Goal: Task Accomplishment & Management: Manage account settings

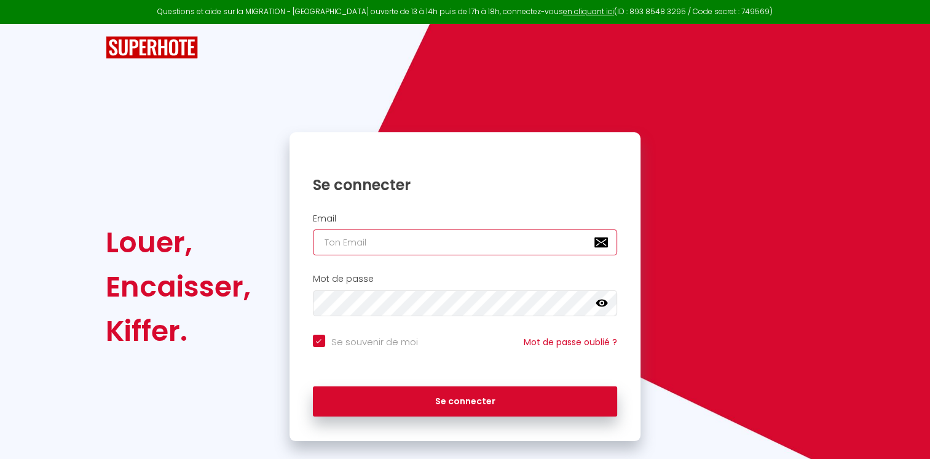
type input "[PERSON_NAME][EMAIL_ADDRESS][DOMAIN_NAME]"
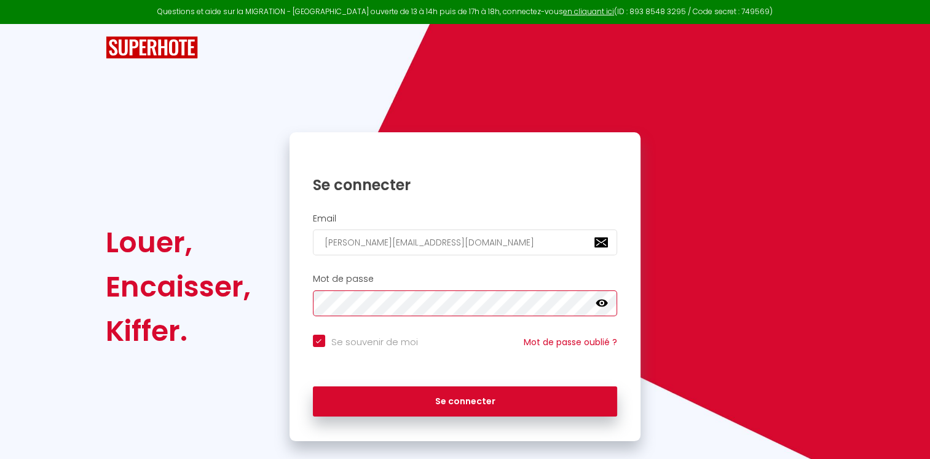
click at [302, 310] on div "Mot de passe false" at bounding box center [466, 295] width 336 height 42
click at [313, 386] on button "Se connecter" at bounding box center [465, 401] width 305 height 31
checkbox input "true"
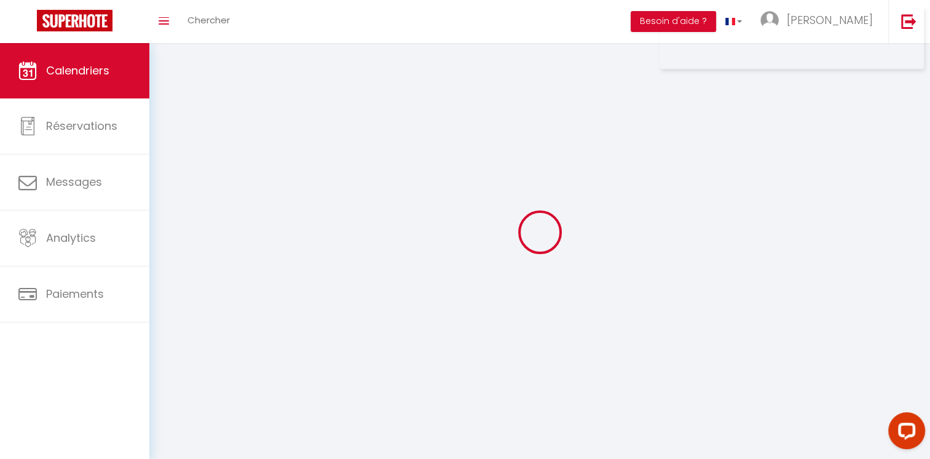
select select
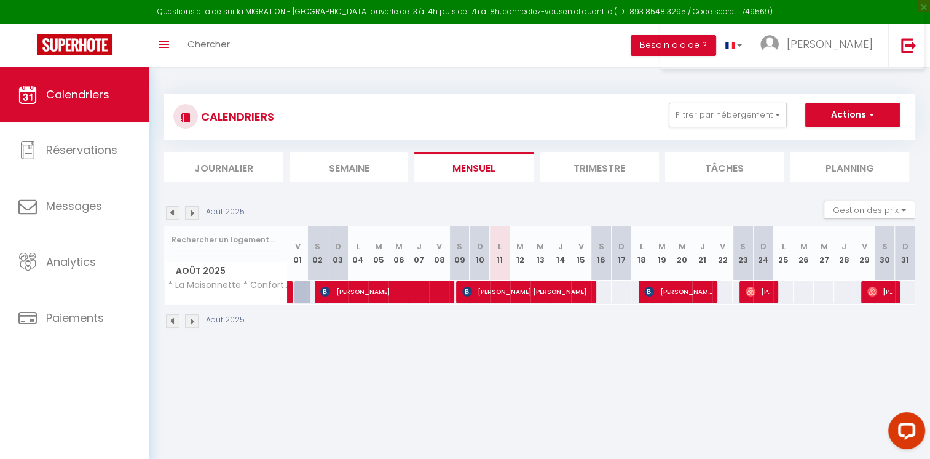
select select
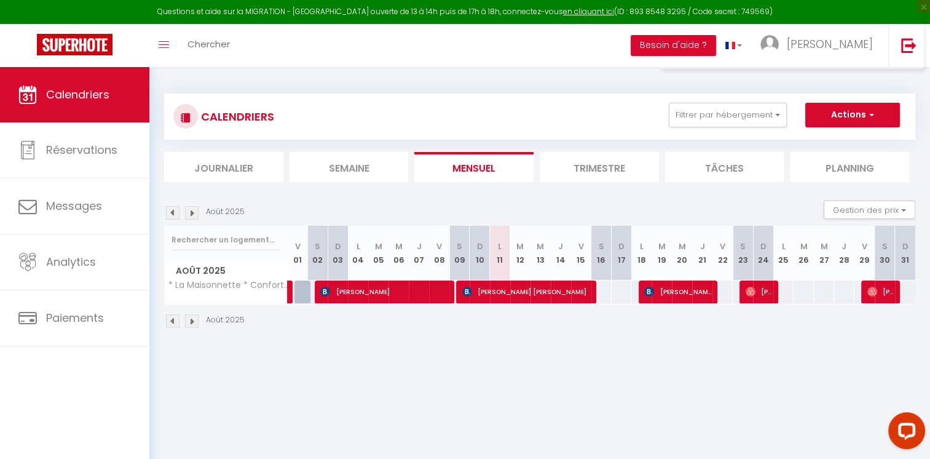
select select
click at [590, 294] on span "[PERSON_NAME] [PERSON_NAME]" at bounding box center [526, 291] width 128 height 23
select select "OK"
select select "KO"
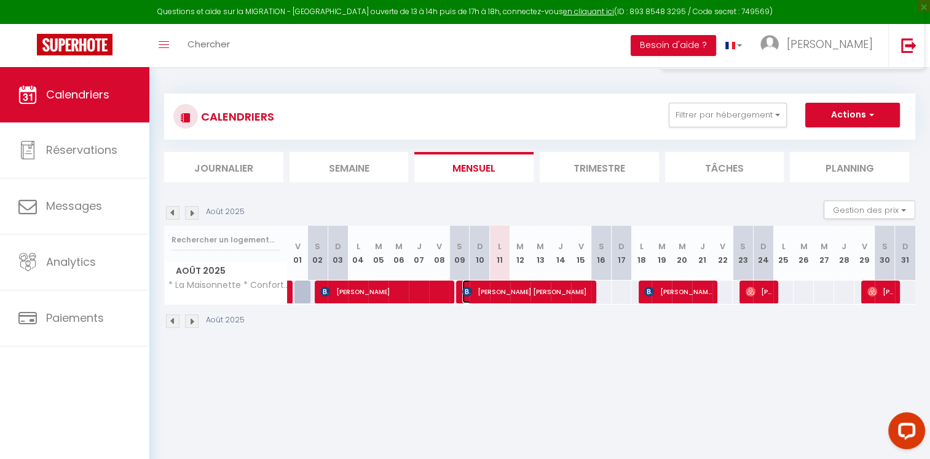
select select "0"
select select "1"
select select
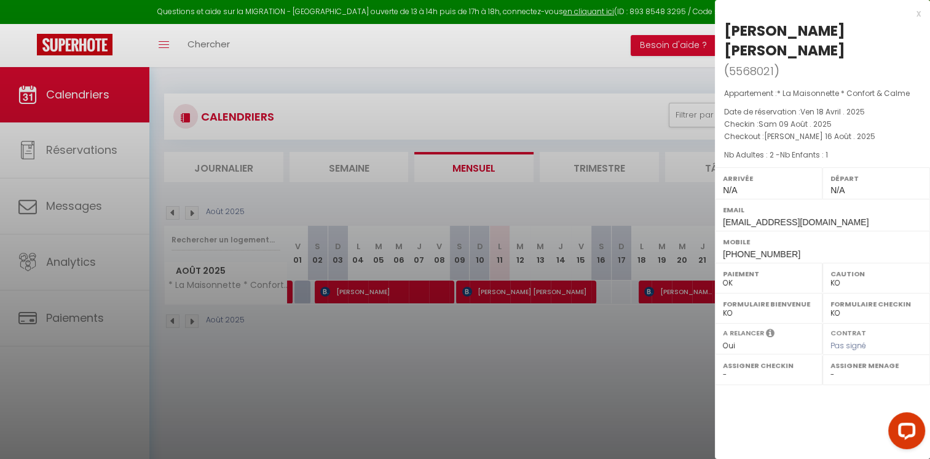
click at [919, 13] on div "x" at bounding box center [818, 13] width 206 height 15
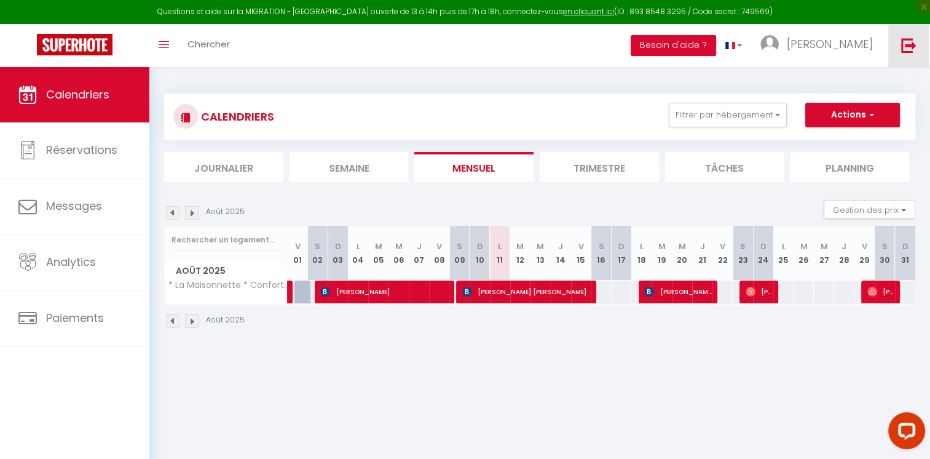
click at [900, 50] on link at bounding box center [908, 45] width 41 height 43
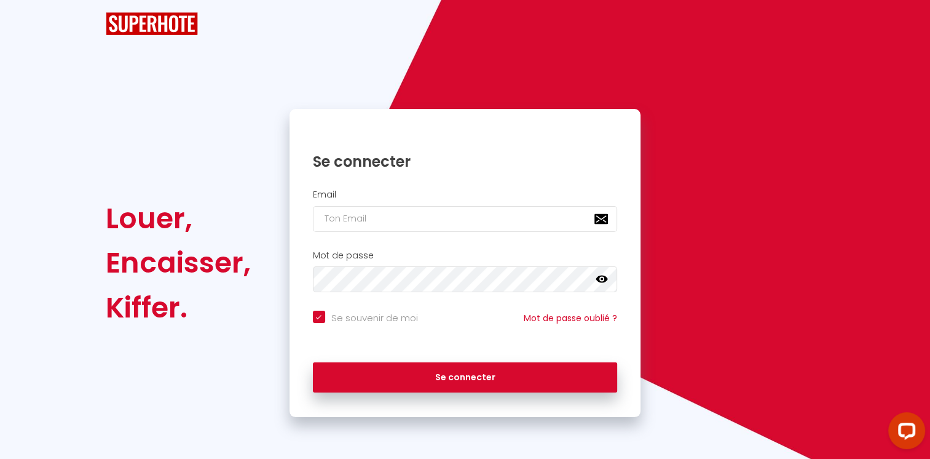
checkbox input "true"
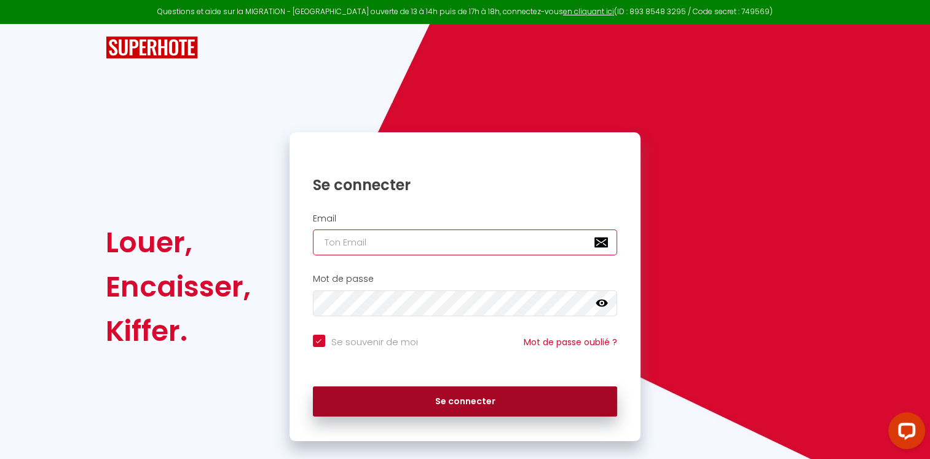
type input "[PERSON_NAME][EMAIL_ADDRESS][DOMAIN_NAME]"
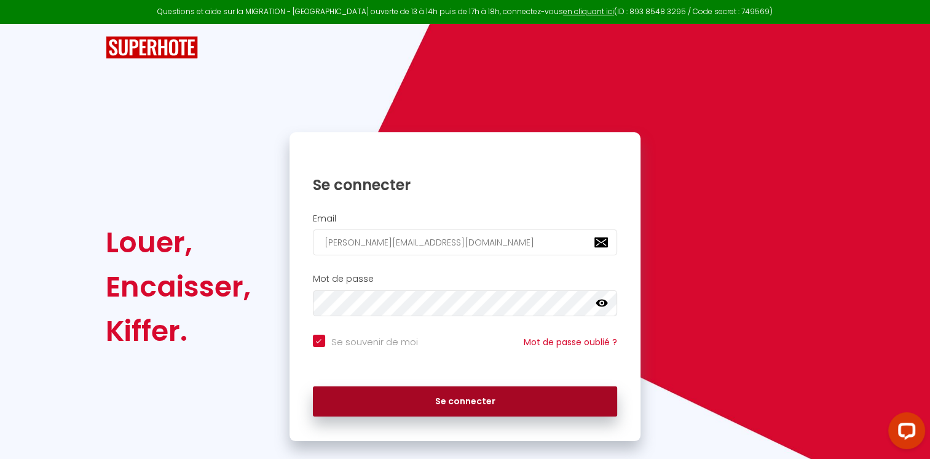
checkbox input "true"
